Goal: Transaction & Acquisition: Obtain resource

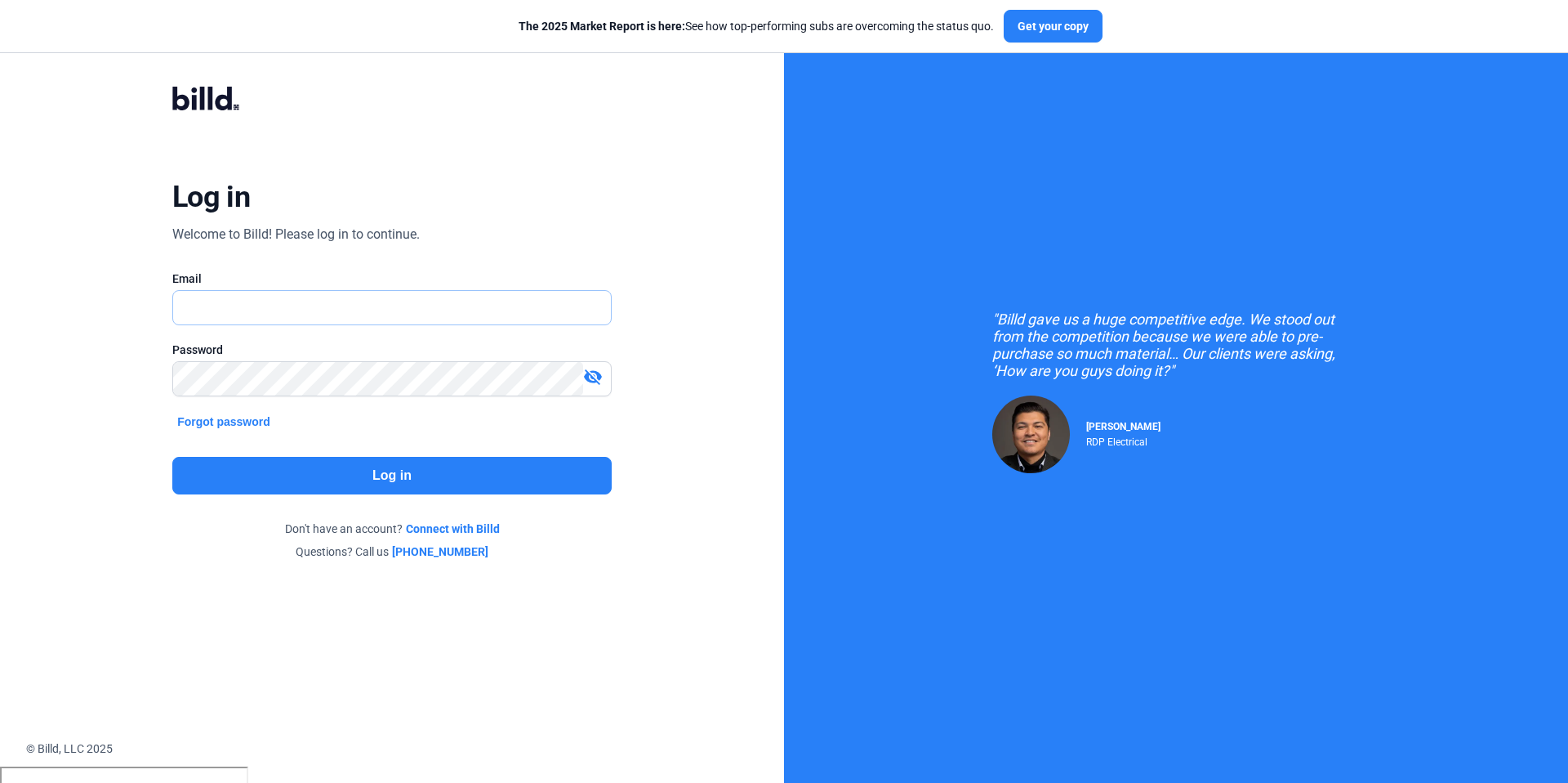
click at [363, 305] on input "text" at bounding box center [382, 307] width 419 height 33
type input "[PERSON_NAME][EMAIL_ADDRESS][DOMAIN_NAME]"
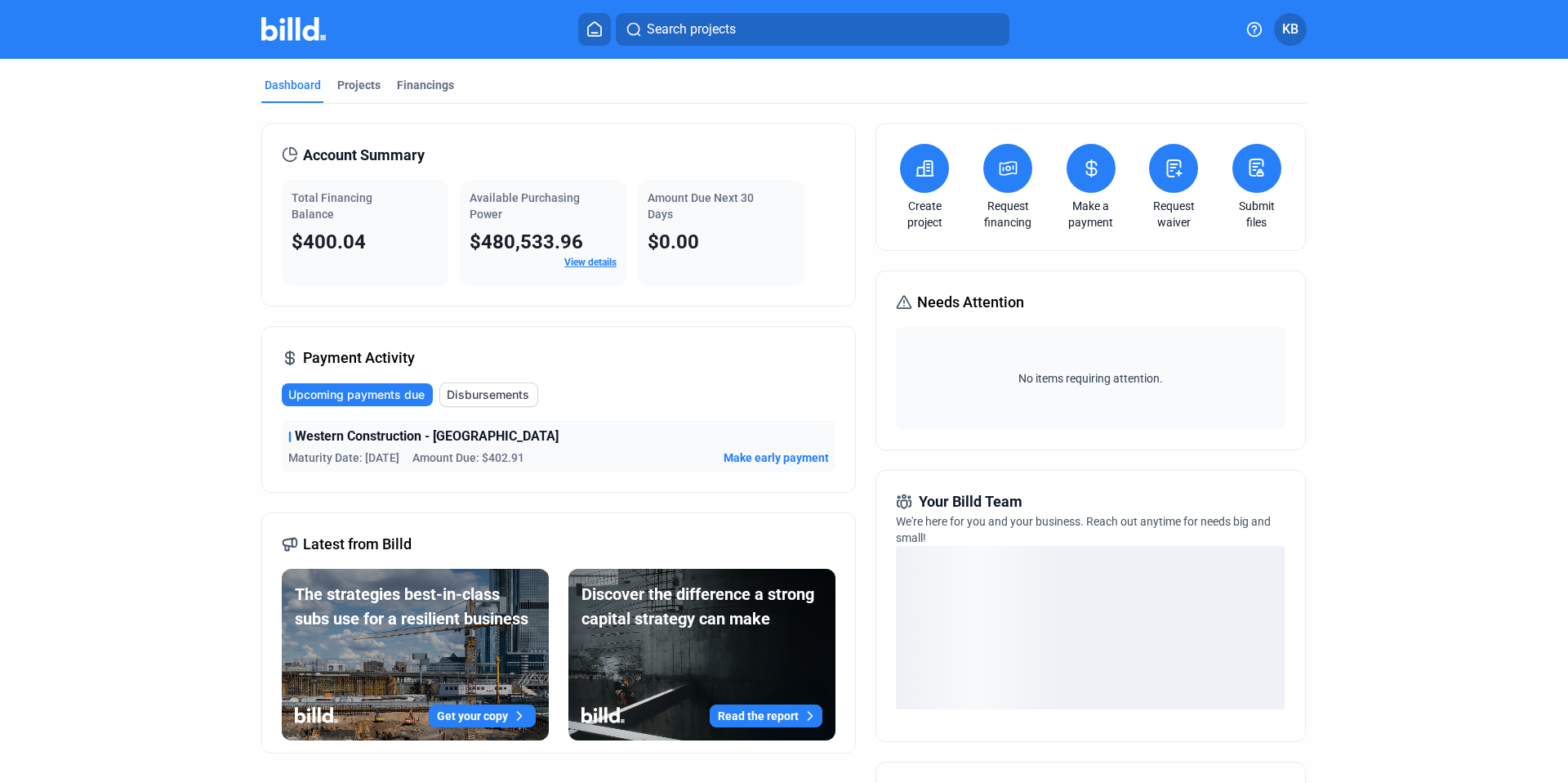
click at [927, 187] on button at bounding box center [925, 168] width 49 height 49
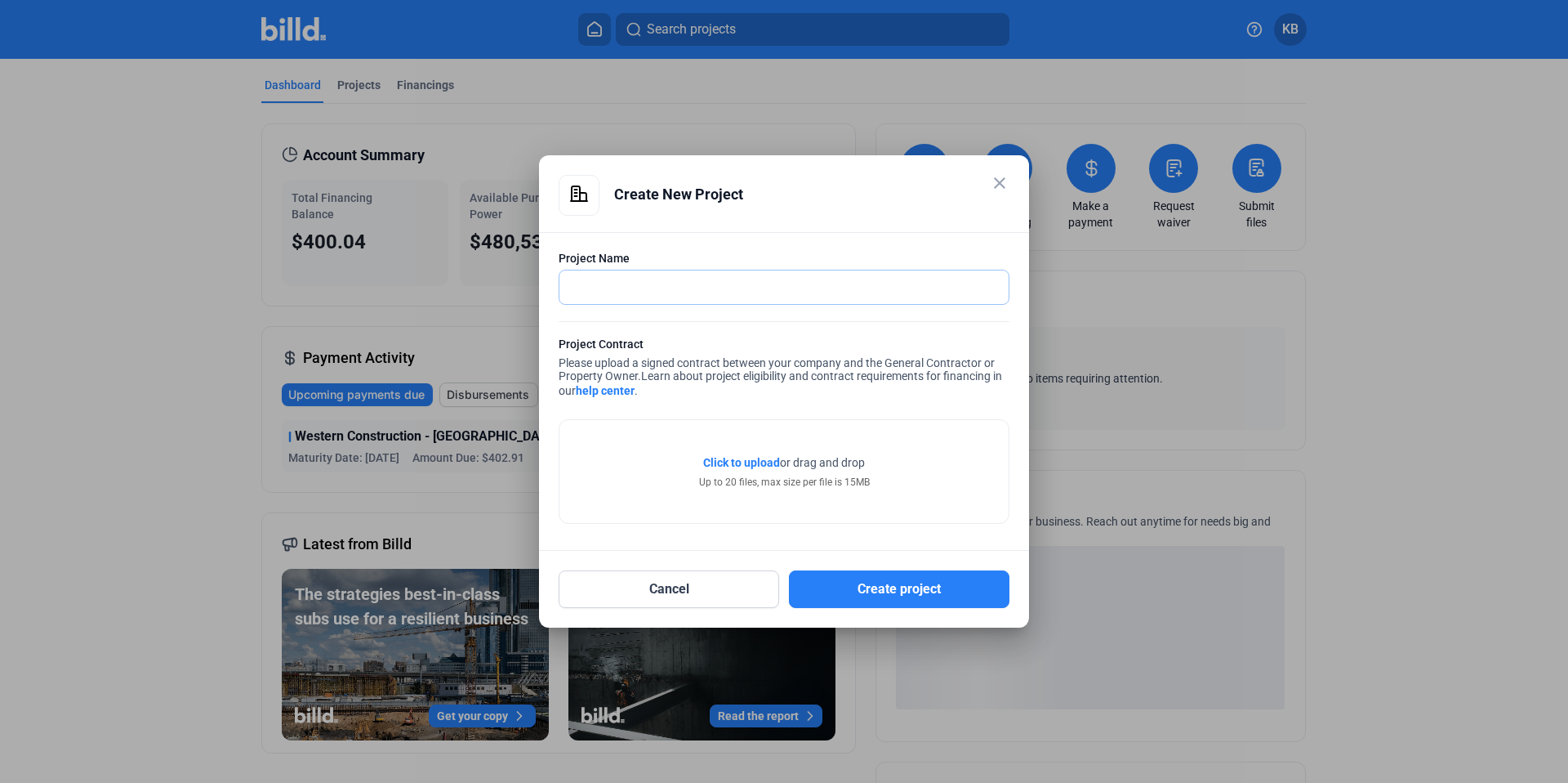
click at [709, 294] on input "text" at bounding box center [784, 286] width 449 height 33
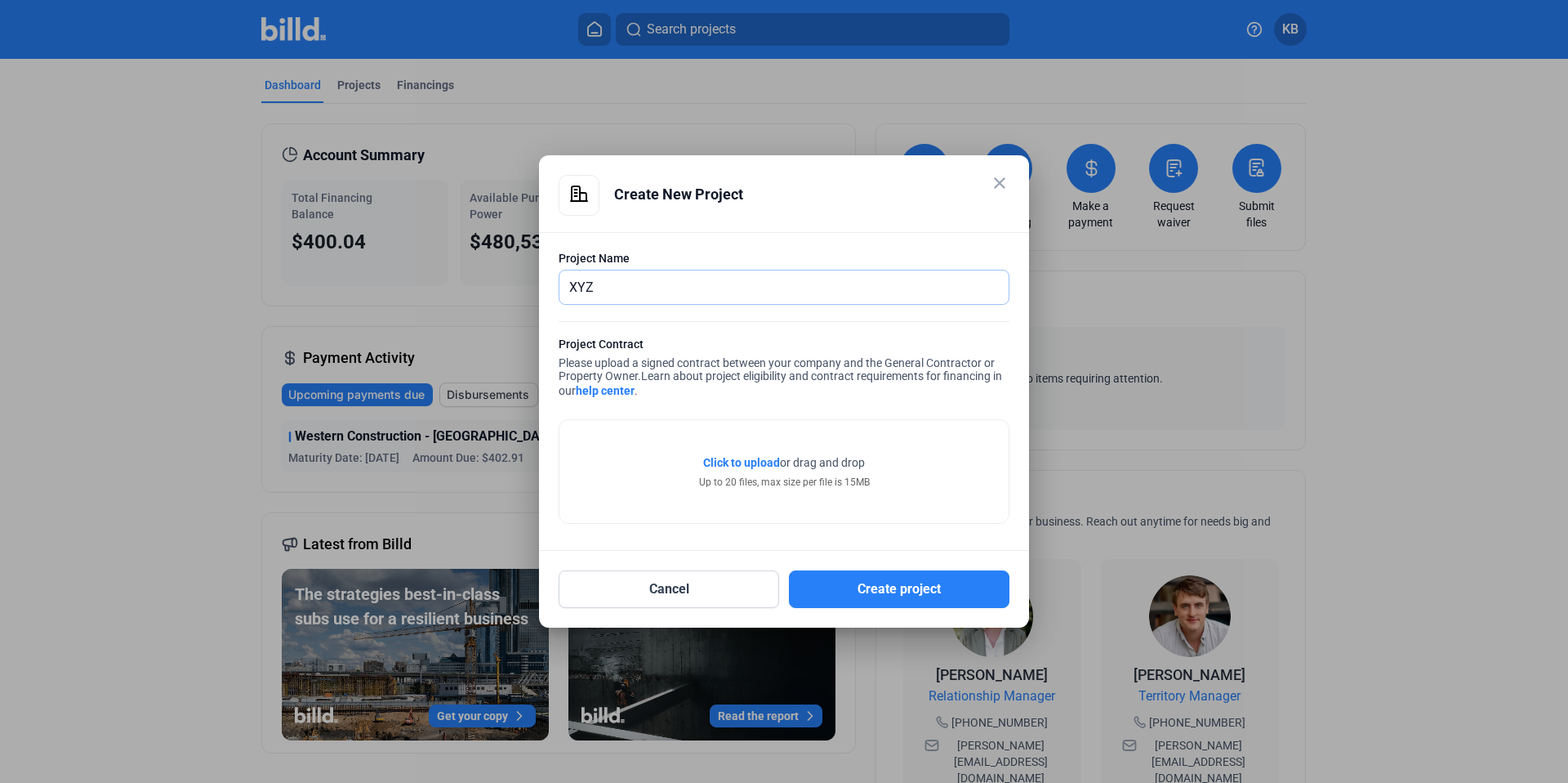
type input "XYZ"
click at [994, 189] on mat-icon "close" at bounding box center [999, 183] width 20 height 20
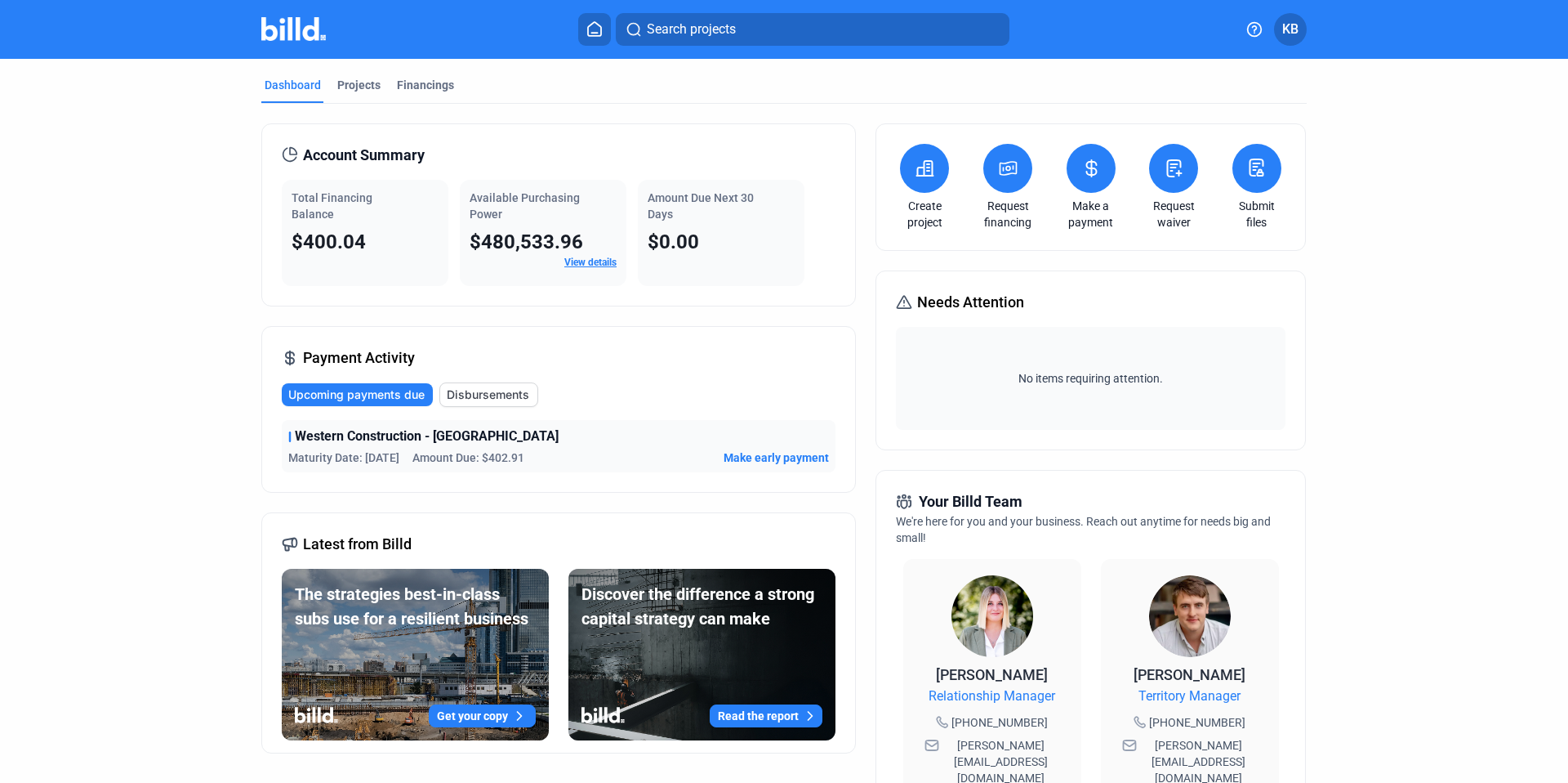
click at [933, 188] on button at bounding box center [925, 168] width 49 height 49
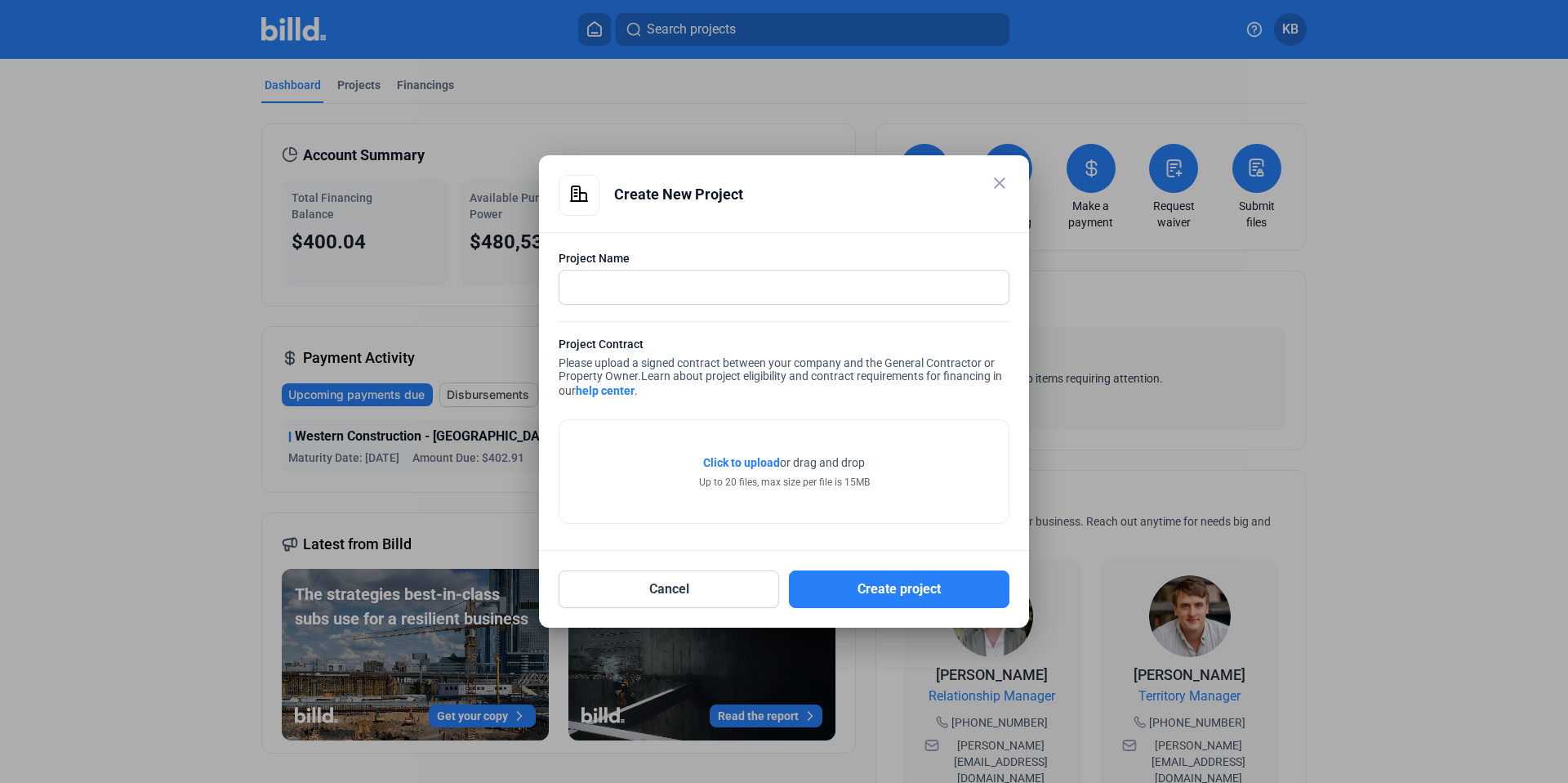
click at [999, 188] on mat-icon "close" at bounding box center [999, 183] width 20 height 20
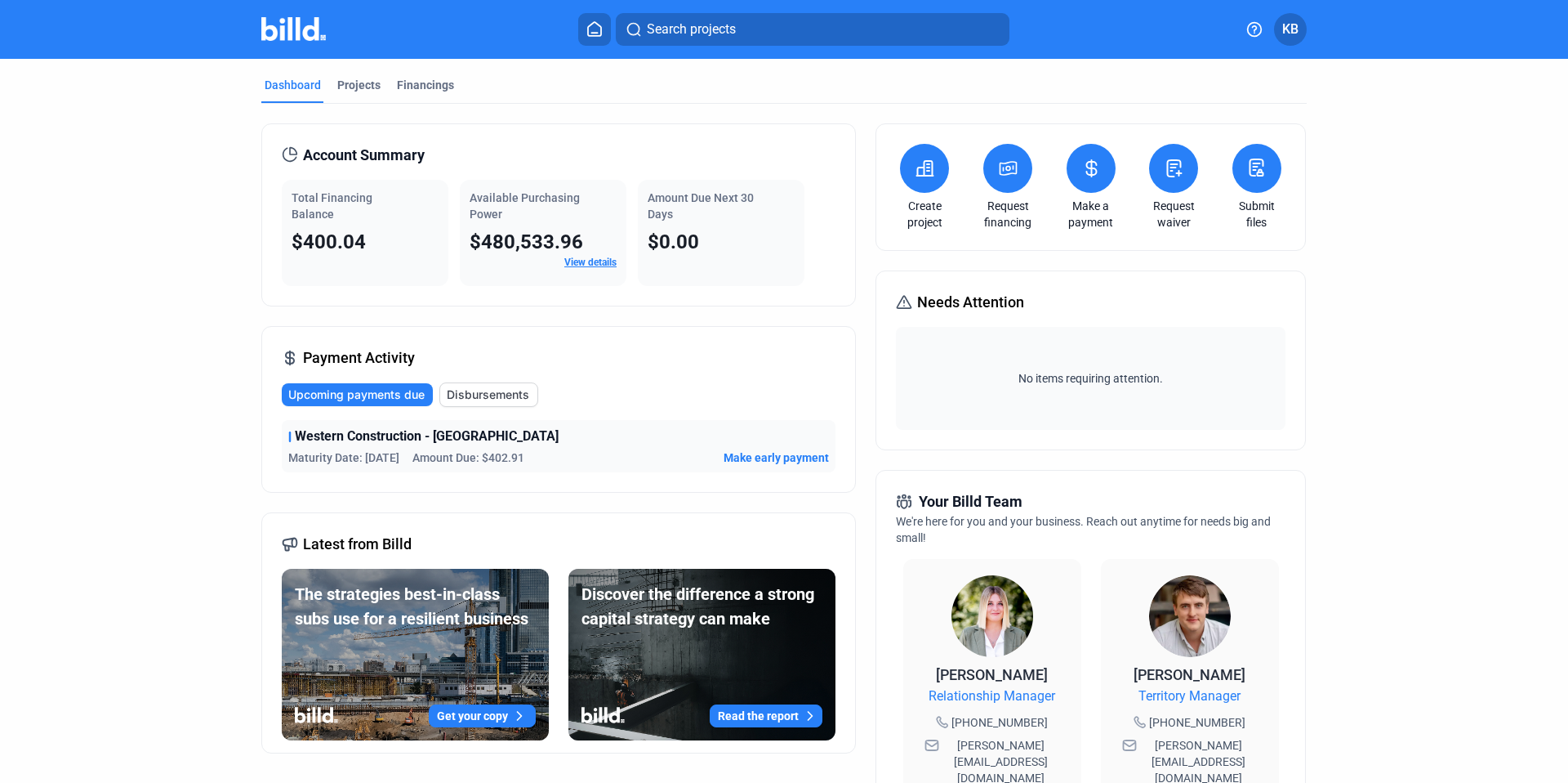
click at [1000, 168] on icon at bounding box center [1008, 168] width 20 height 20
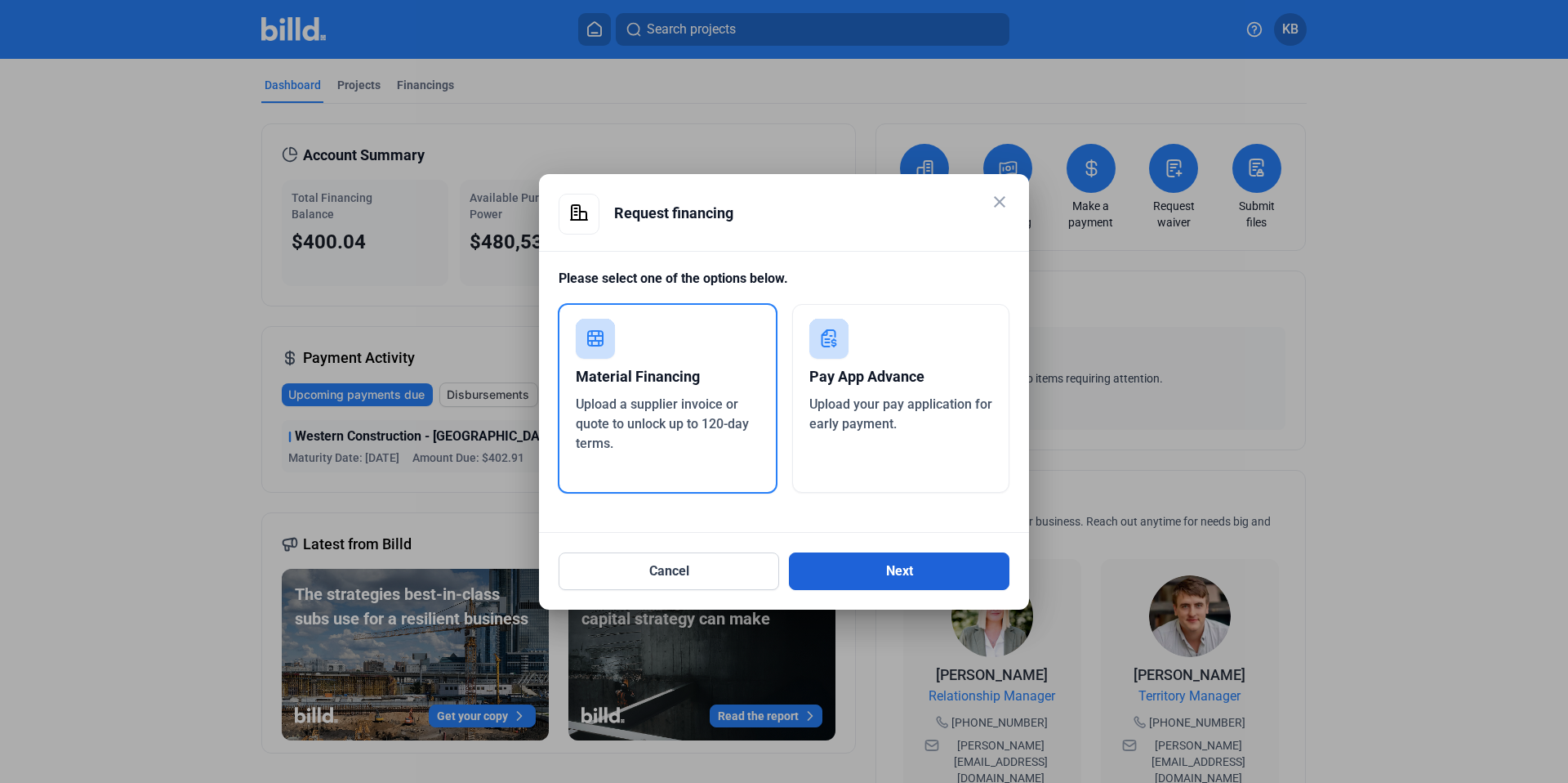
click at [979, 570] on button "Next" at bounding box center [900, 572] width 221 height 38
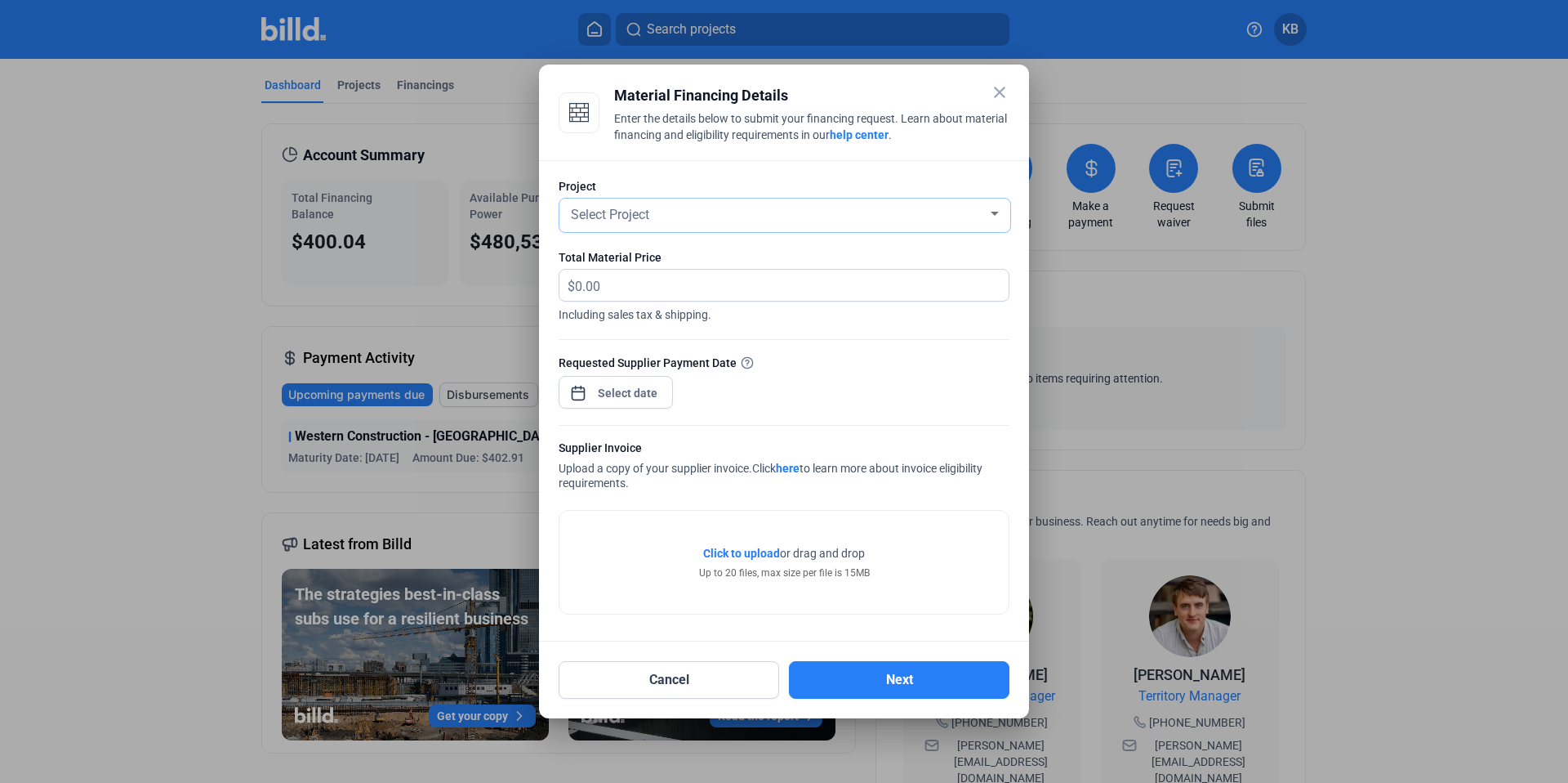
click at [702, 225] on div "Select Project" at bounding box center [784, 215] width 435 height 33
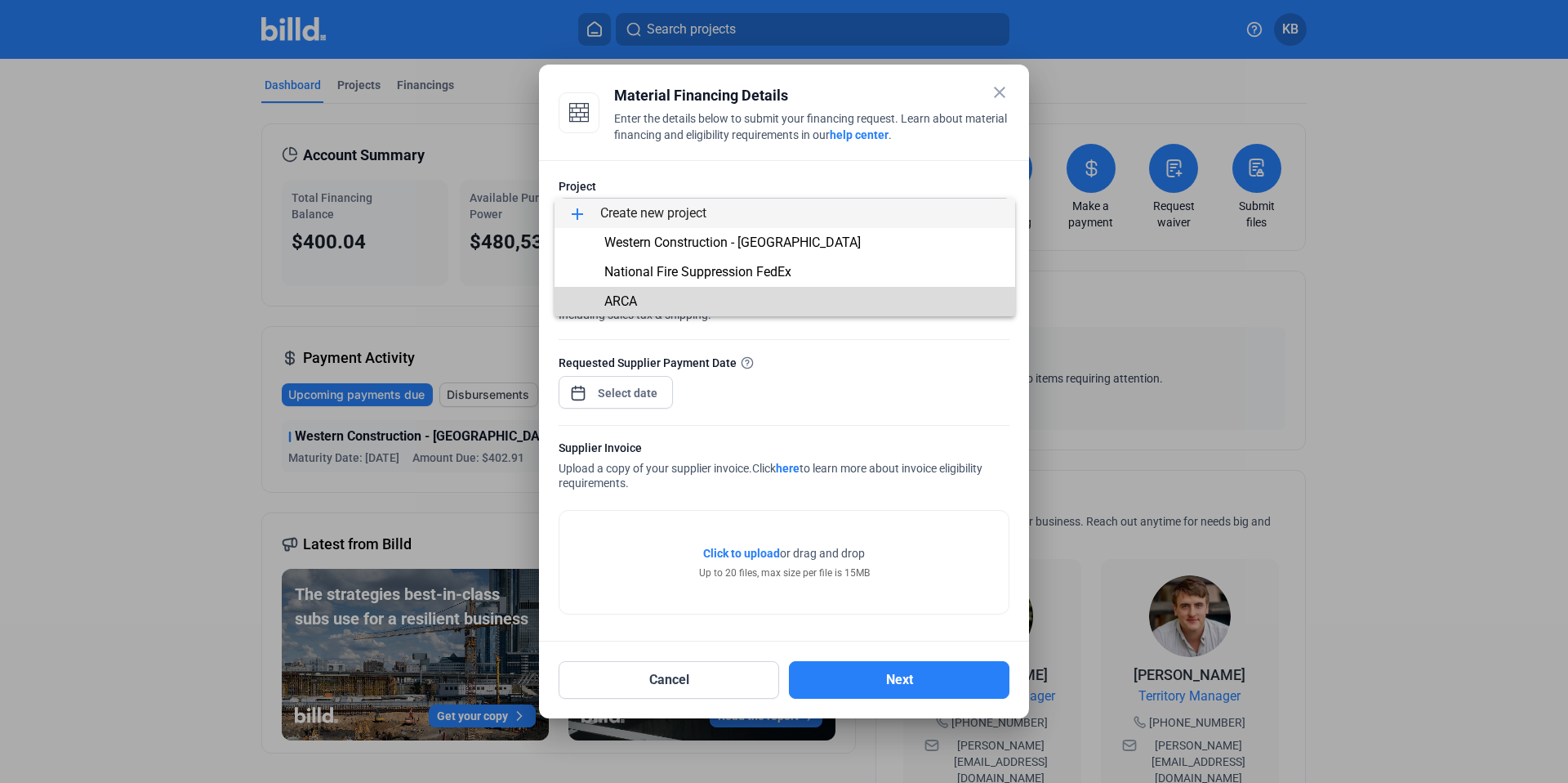
click at [649, 308] on span "ARCA" at bounding box center [784, 301] width 435 height 29
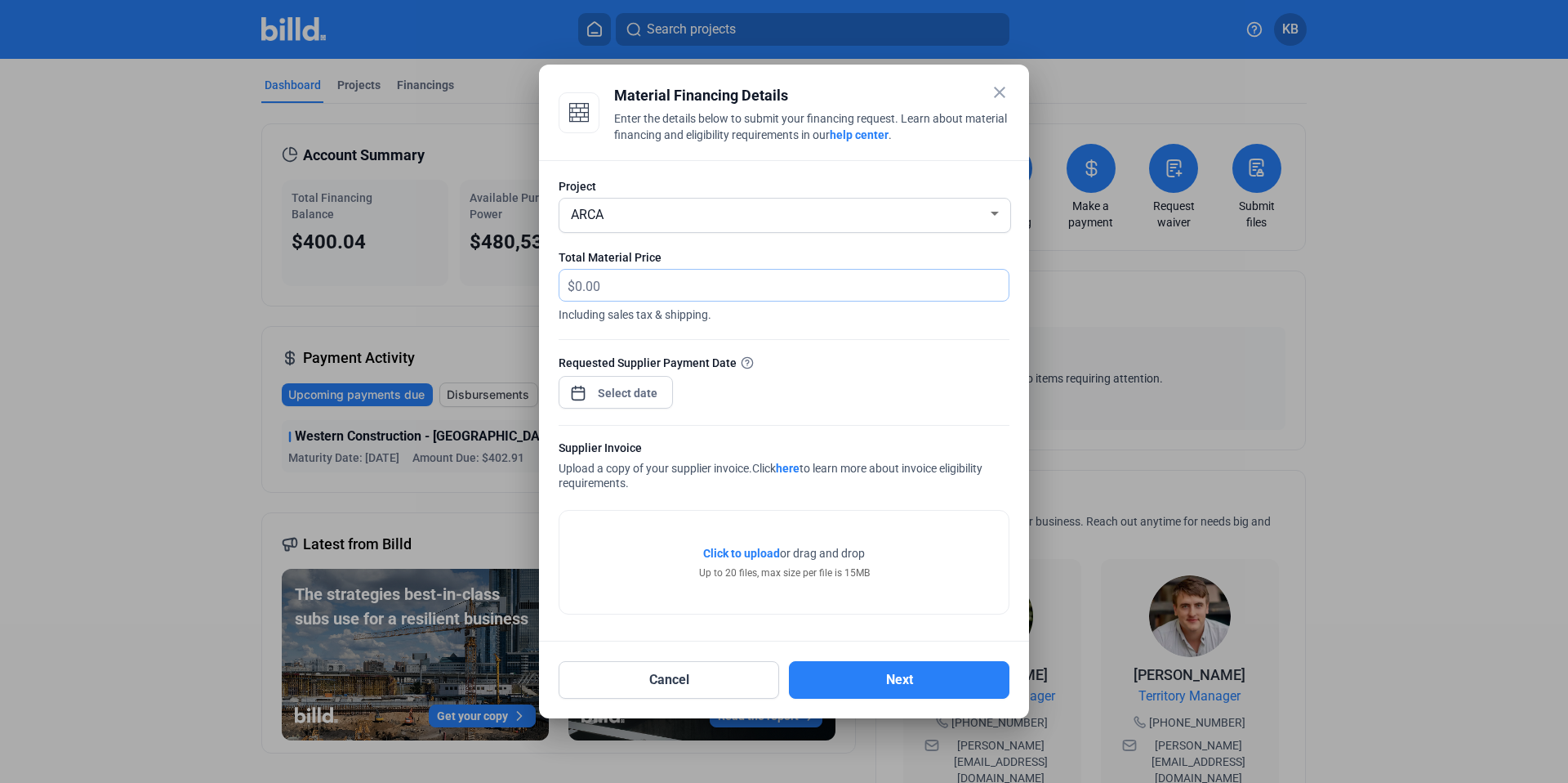
click at [629, 284] on input "text" at bounding box center [783, 284] width 415 height 31
type input "50,000"
click at [637, 396] on div "close Material Financing Details Enter the details below to submit your financi…" at bounding box center [784, 391] width 1568 height 783
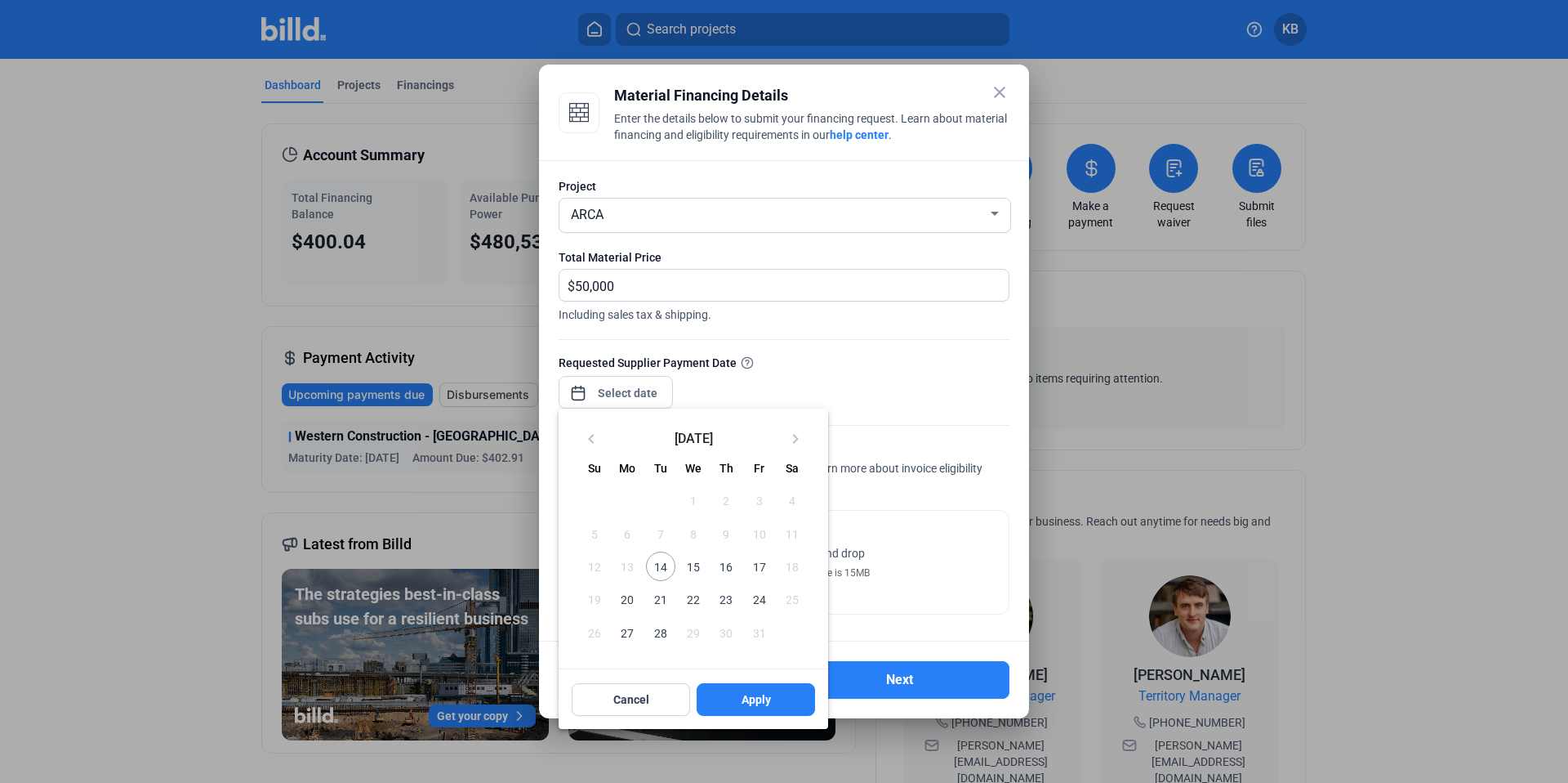
click at [729, 603] on span "23" at bounding box center [726, 598] width 29 height 29
click at [771, 698] on button "Apply" at bounding box center [756, 699] width 119 height 32
type input "[DATE]"
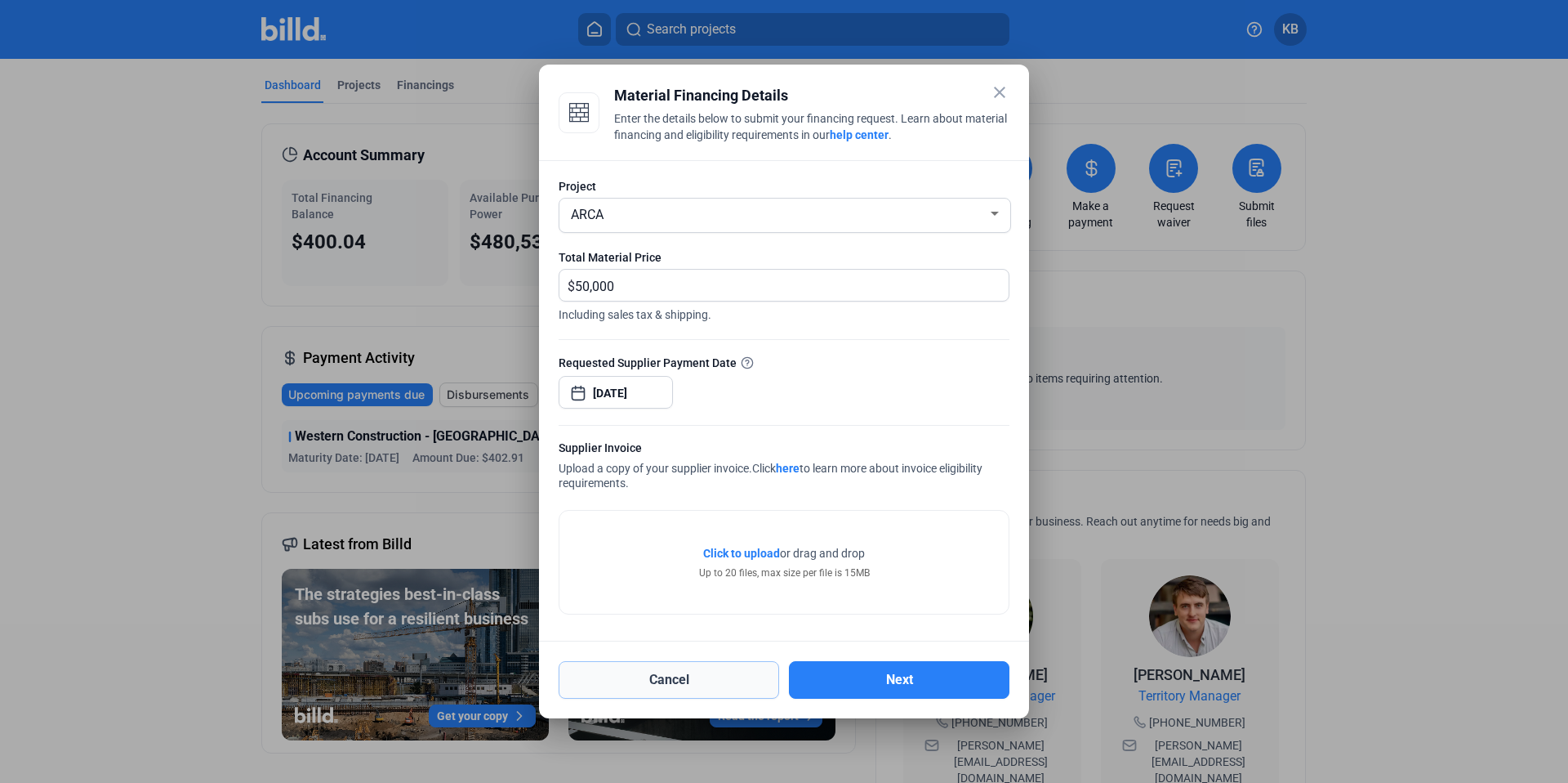
click at [702, 674] on button "Cancel" at bounding box center [668, 680] width 221 height 38
